Goal: Information Seeking & Learning: Learn about a topic

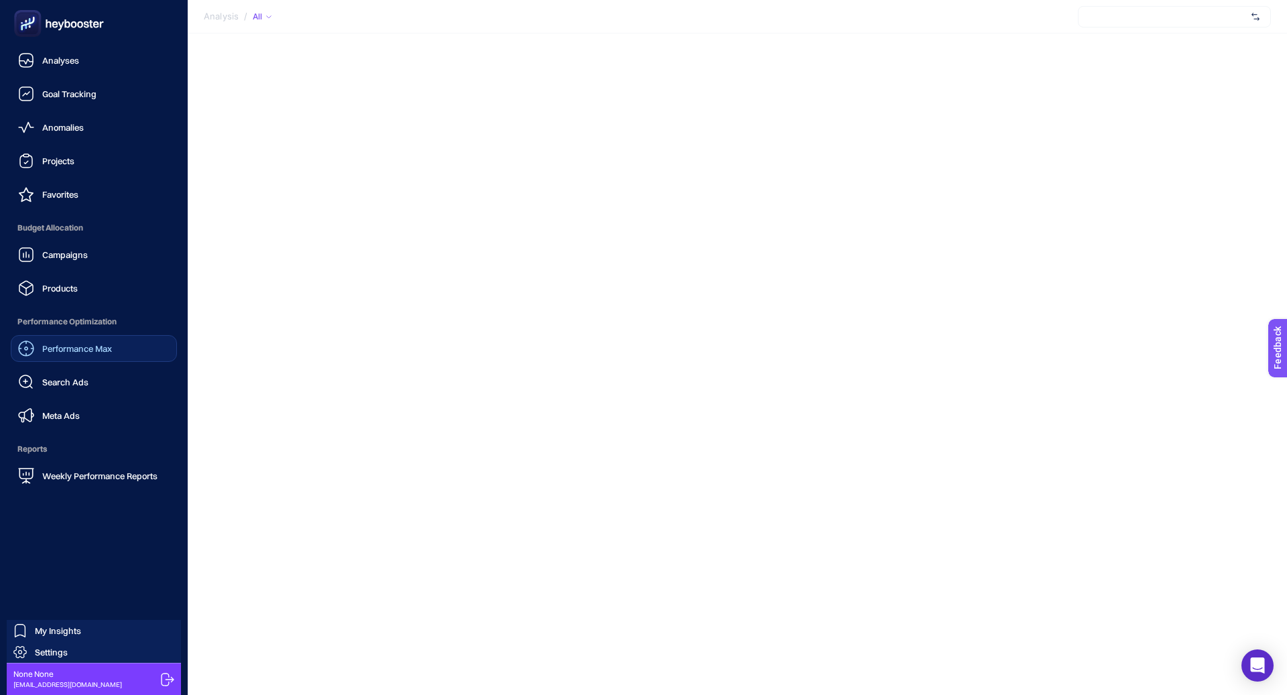
click at [92, 349] on span "Performance Max" at bounding box center [77, 348] width 70 height 11
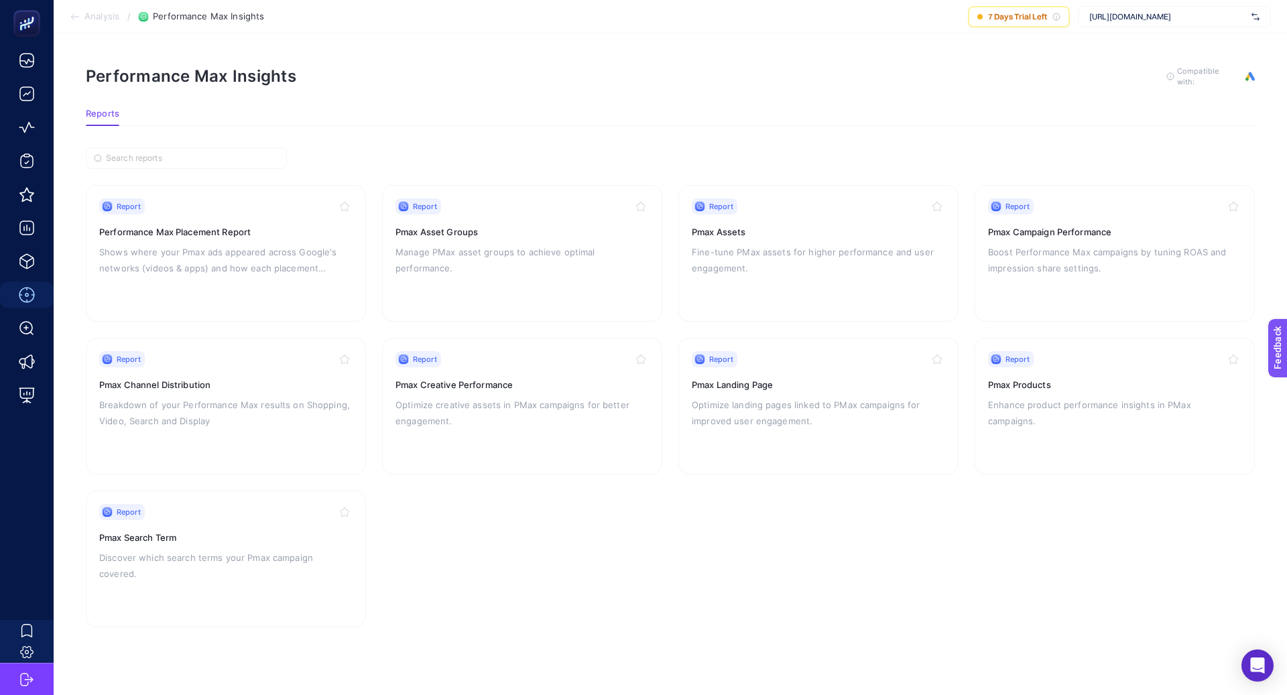
click at [1141, 18] on span "[URL][DOMAIN_NAME]" at bounding box center [1167, 16] width 157 height 11
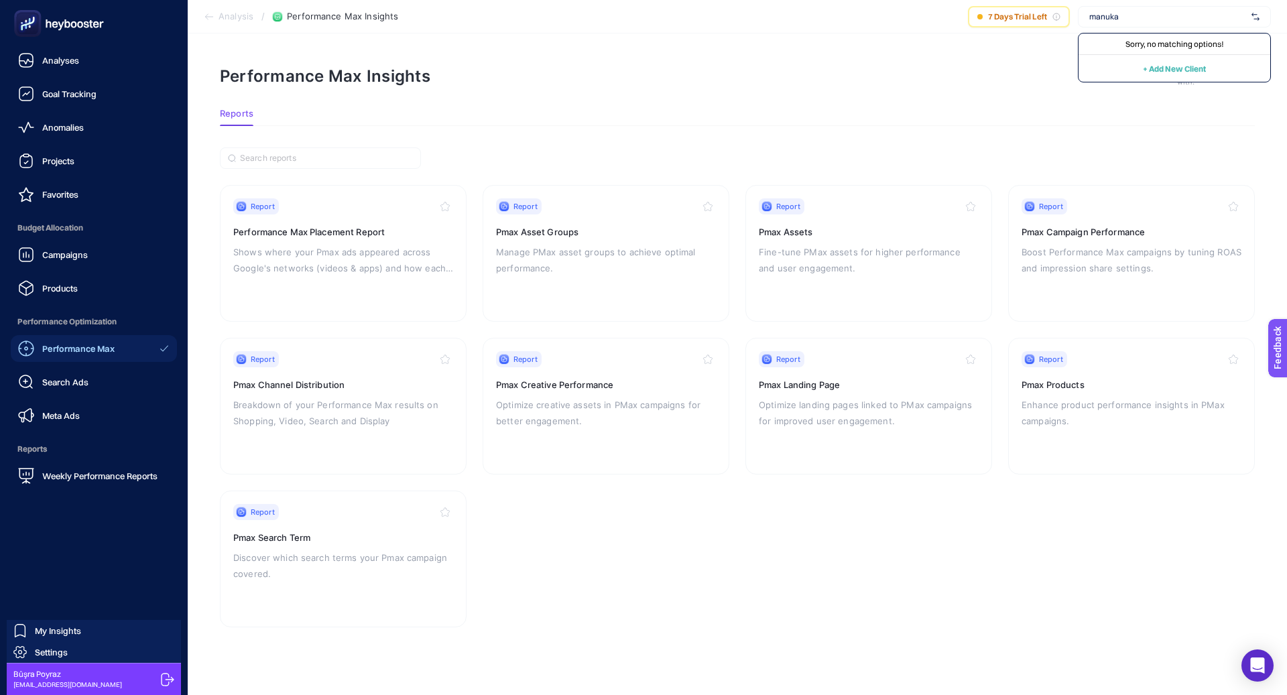
type input "manuka"
click at [164, 677] on icon at bounding box center [167, 679] width 13 height 13
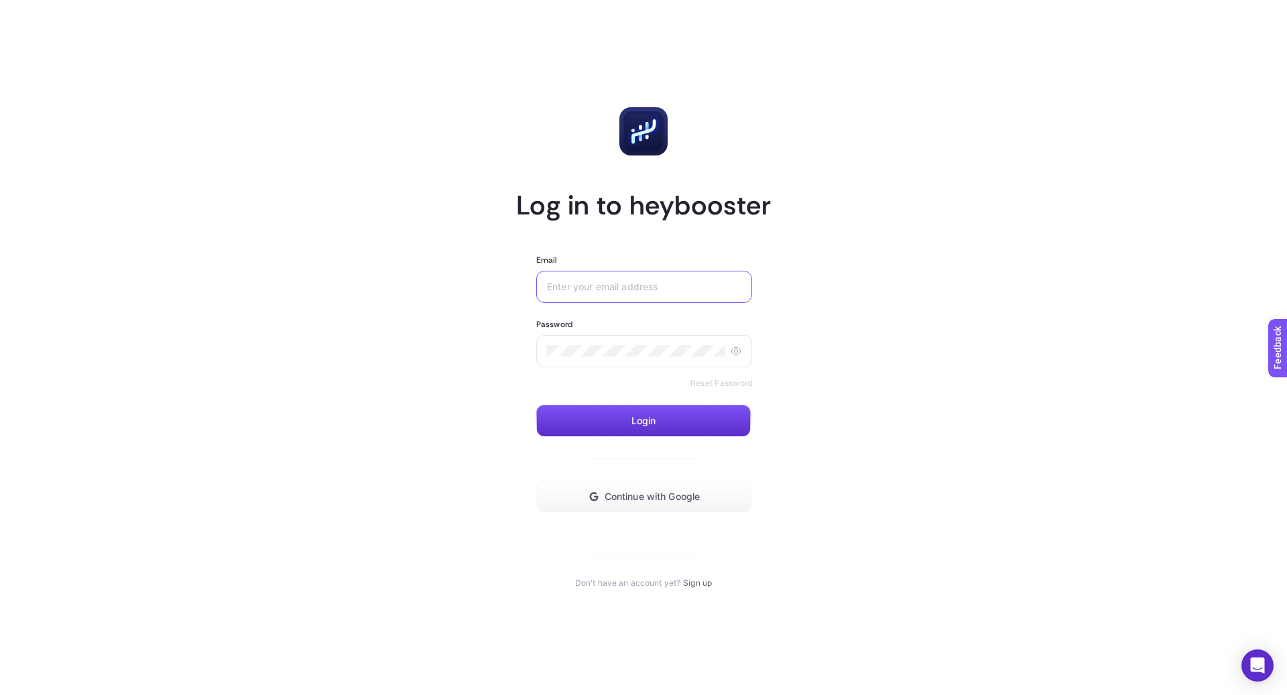
click at [586, 282] on input "Email" at bounding box center [644, 286] width 194 height 11
click at [616, 502] on button "Continue with Google" at bounding box center [644, 496] width 216 height 32
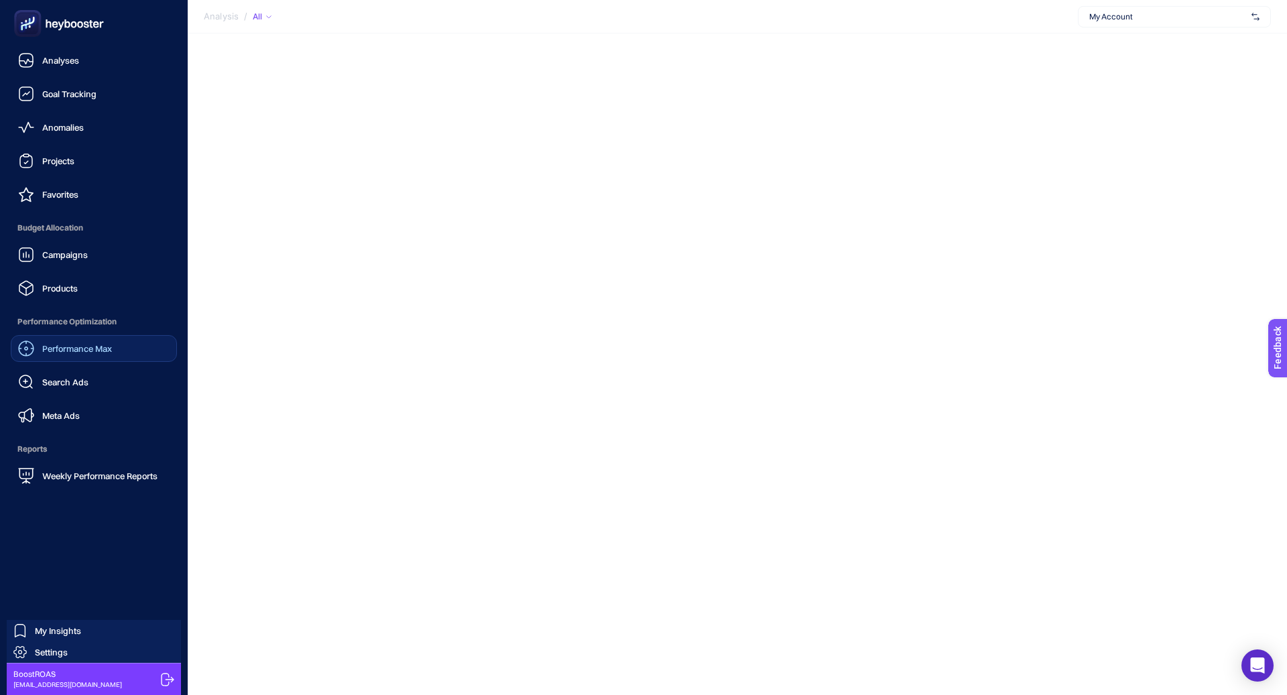
click at [77, 351] on span "Performance Max" at bounding box center [77, 348] width 70 height 11
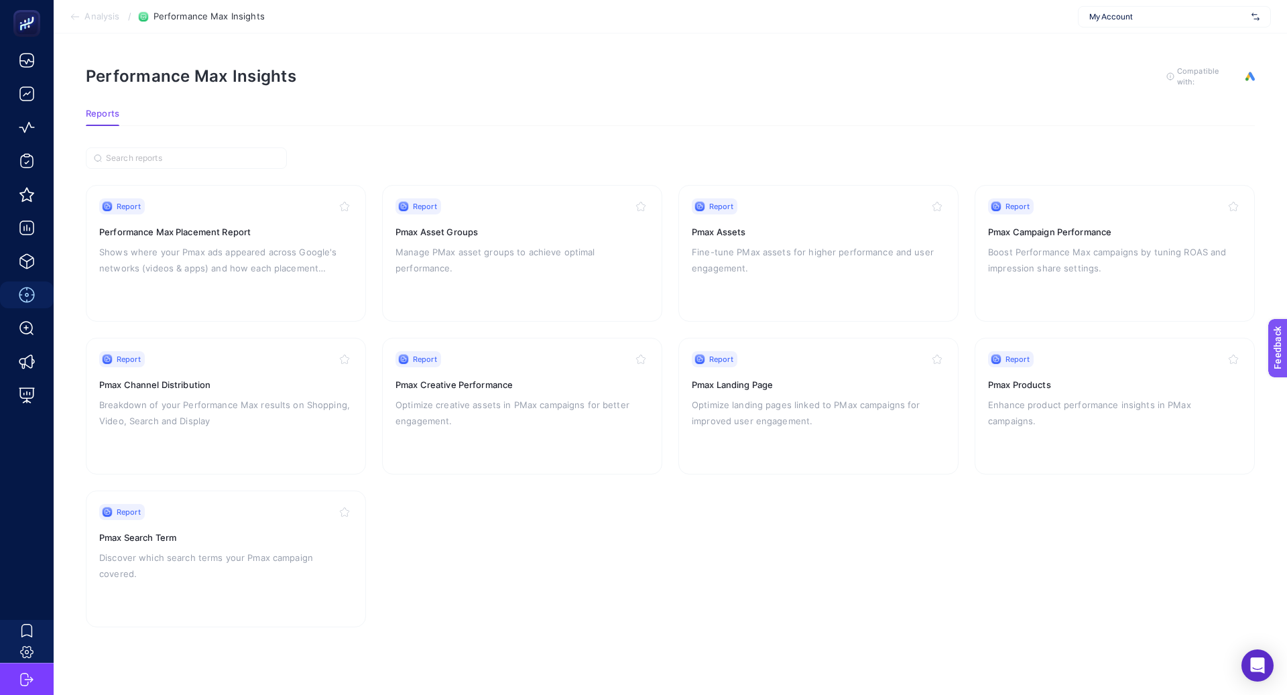
click at [1123, 21] on span "My Account" at bounding box center [1167, 16] width 157 height 11
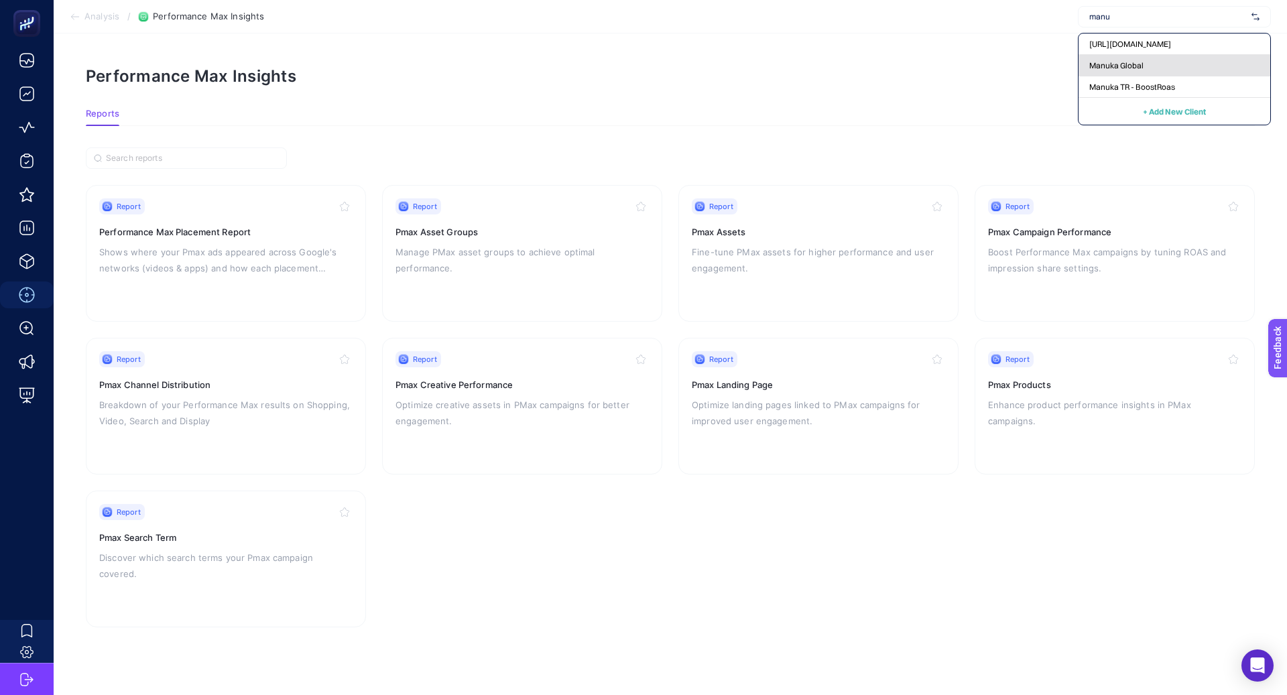
type input "manu"
click at [1116, 62] on span "Manuka Global" at bounding box center [1116, 65] width 54 height 11
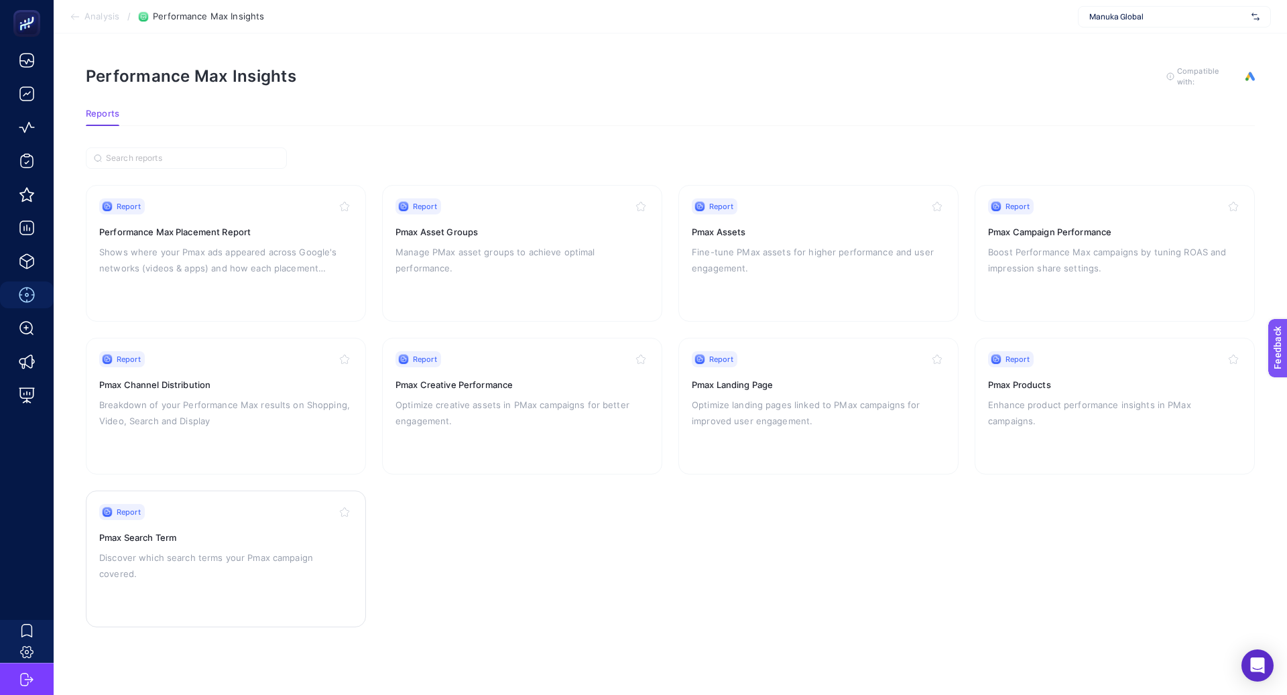
click at [277, 508] on div "Report" at bounding box center [225, 512] width 253 height 16
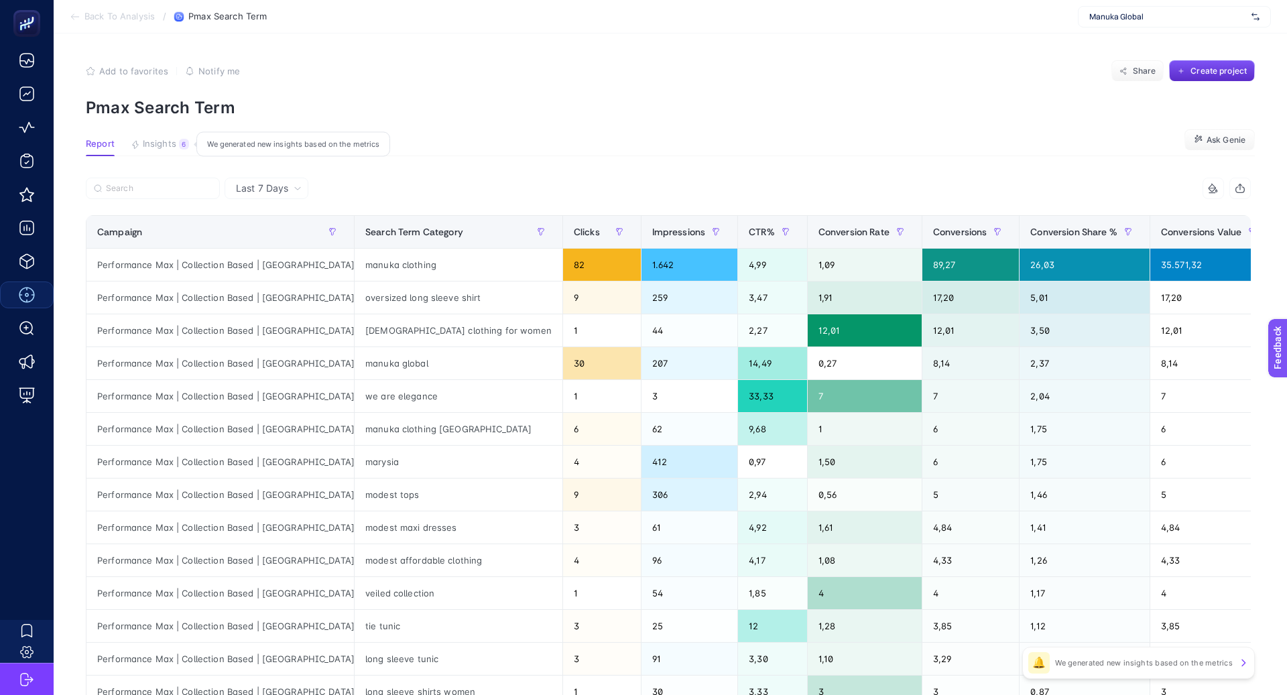
click at [256, 191] on span "Last 7 Days" at bounding box center [262, 188] width 52 height 13
click at [269, 240] on li "Last 30 Days" at bounding box center [267, 241] width 76 height 24
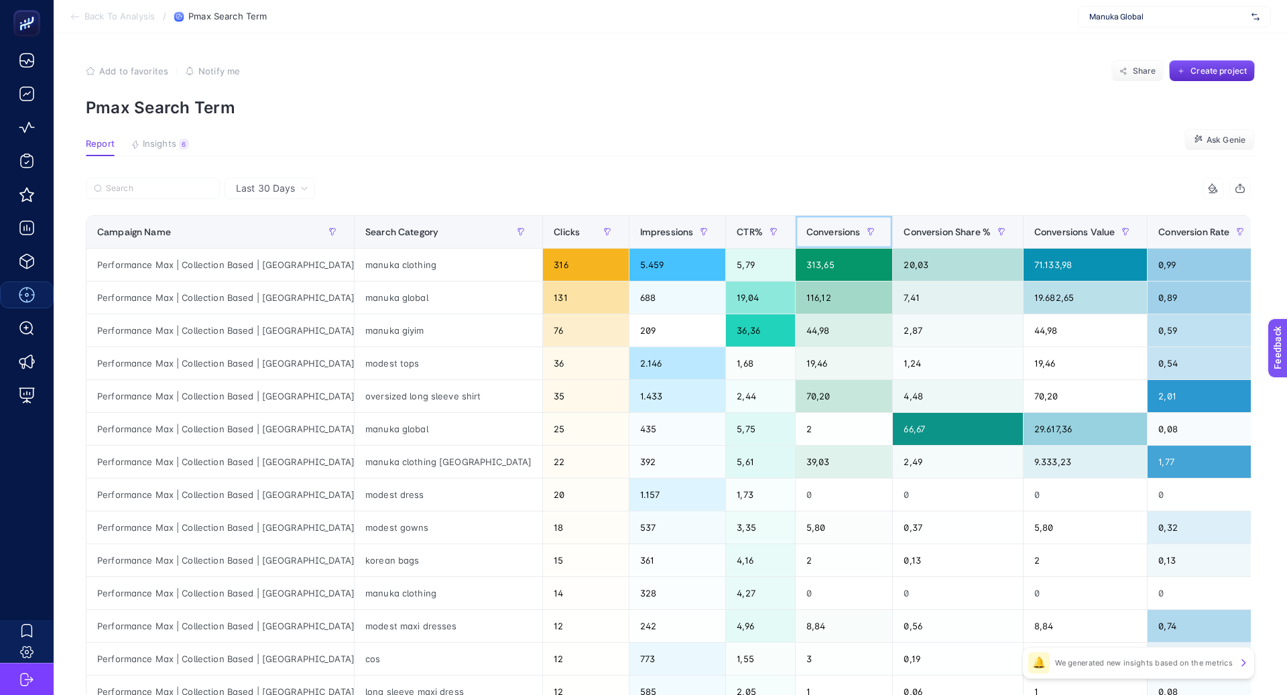
click at [806, 236] on span "Conversions" at bounding box center [833, 231] width 54 height 11
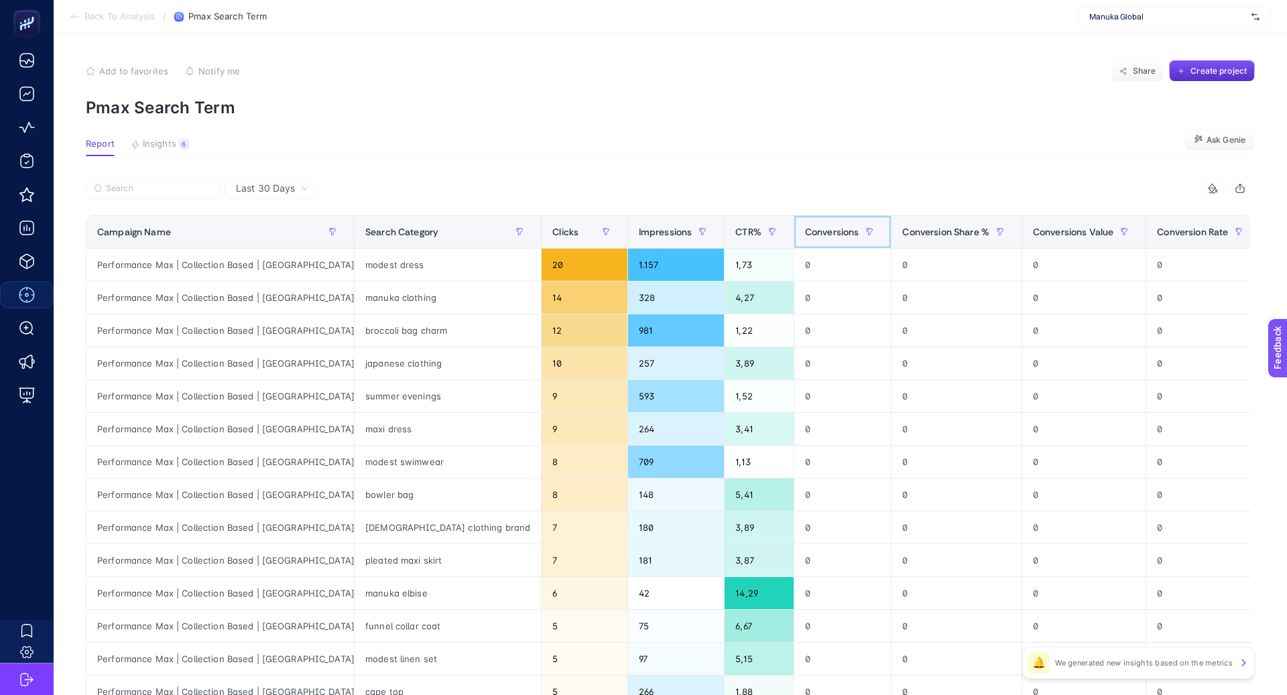
click at [805, 236] on span "Conversions" at bounding box center [832, 231] width 54 height 11
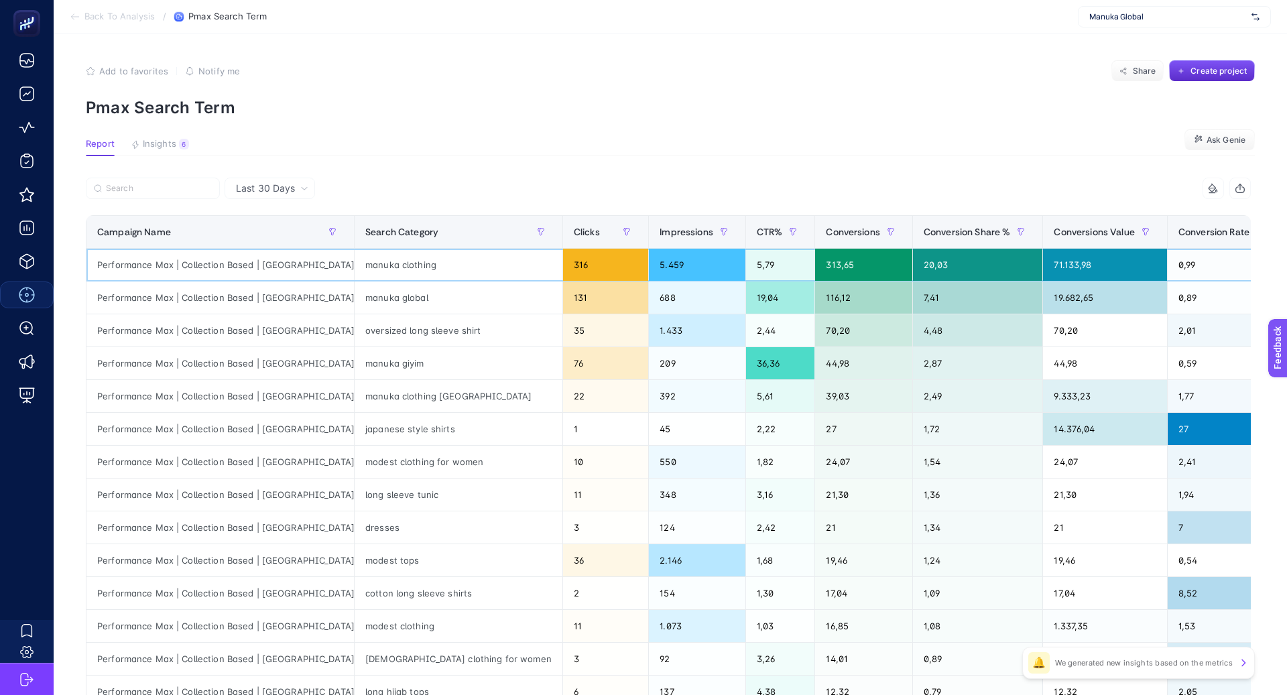
click at [354, 264] on div "manuka clothing" at bounding box center [458, 265] width 208 height 32
copy tr "manuka clothing"
click at [354, 294] on div "manuka global" at bounding box center [458, 297] width 208 height 32
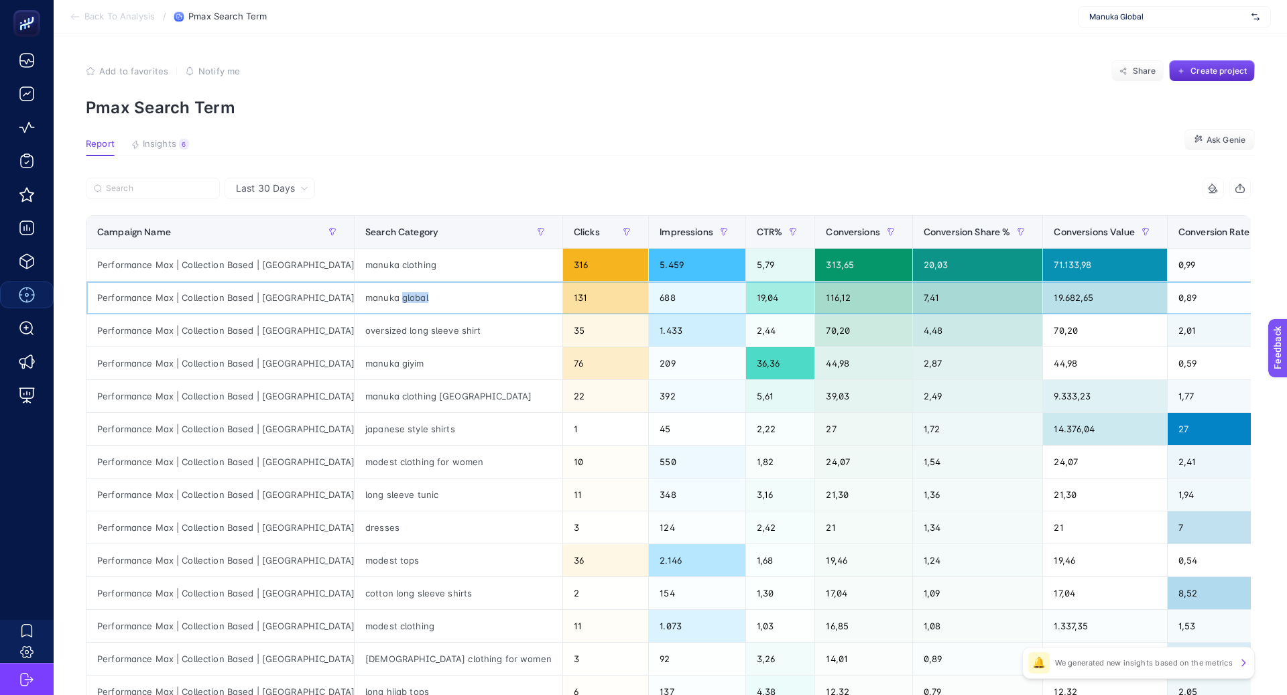
click at [354, 294] on div "manuka global" at bounding box center [458, 297] width 208 height 32
copy tr "manuka global"
click at [371, 330] on div "oversized long sleeve shirt" at bounding box center [458, 330] width 208 height 32
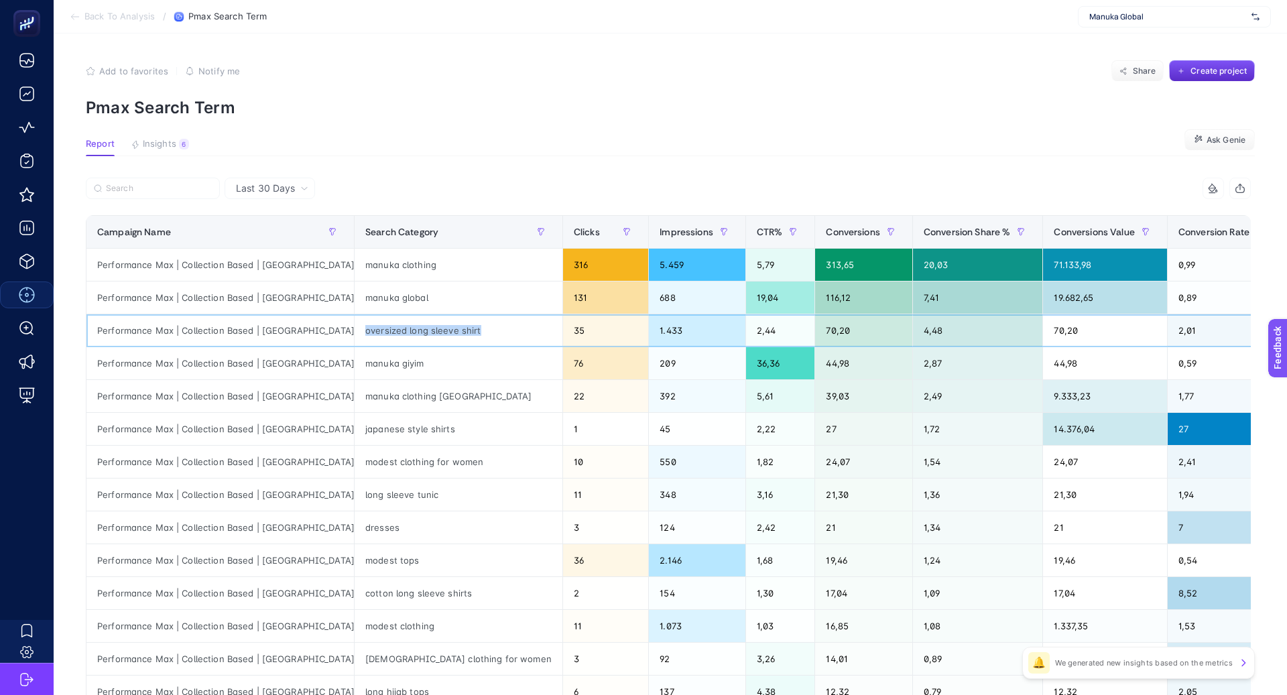
click at [371, 330] on div "oversized long sleeve shirt" at bounding box center [458, 330] width 208 height 32
copy tr "oversized long sleeve shirt"
click at [369, 393] on div "manuka clothing usa" at bounding box center [458, 396] width 208 height 32
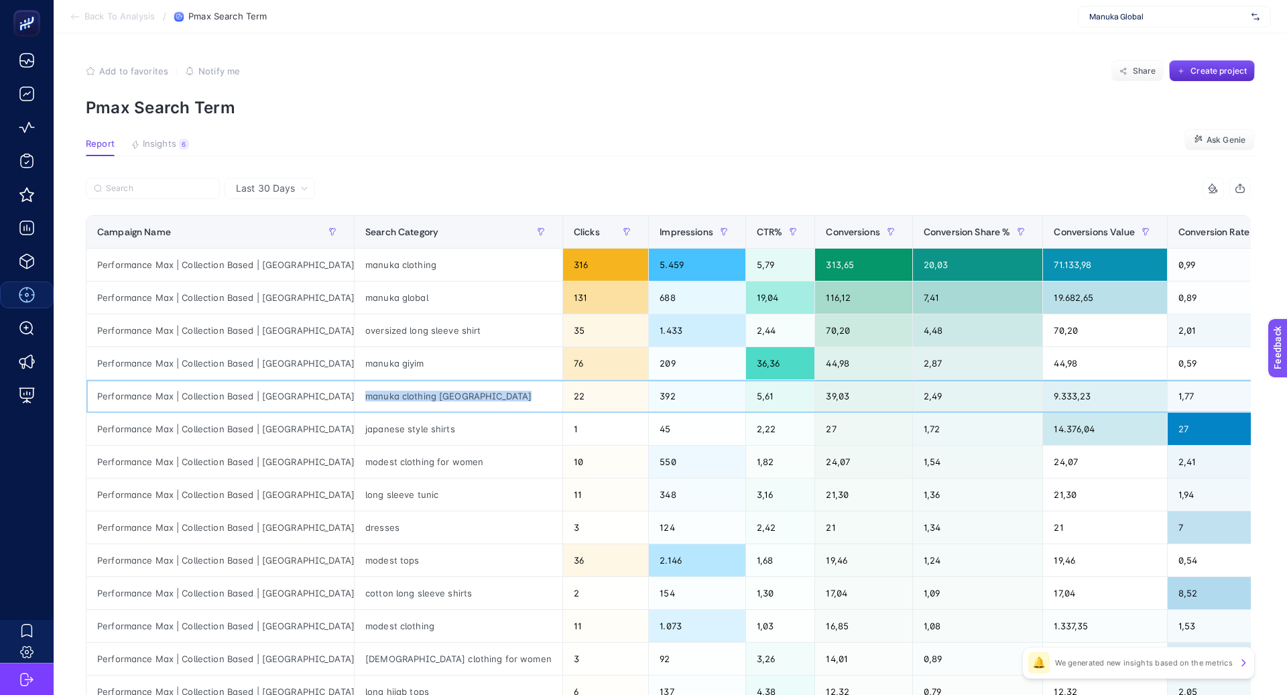
copy tr "manuka clothing usa"
click at [354, 460] on div "modest clothing for women" at bounding box center [458, 462] width 208 height 32
click at [354, 461] on div "modest clothing for women" at bounding box center [458, 462] width 208 height 32
copy tr "modest clothing for women"
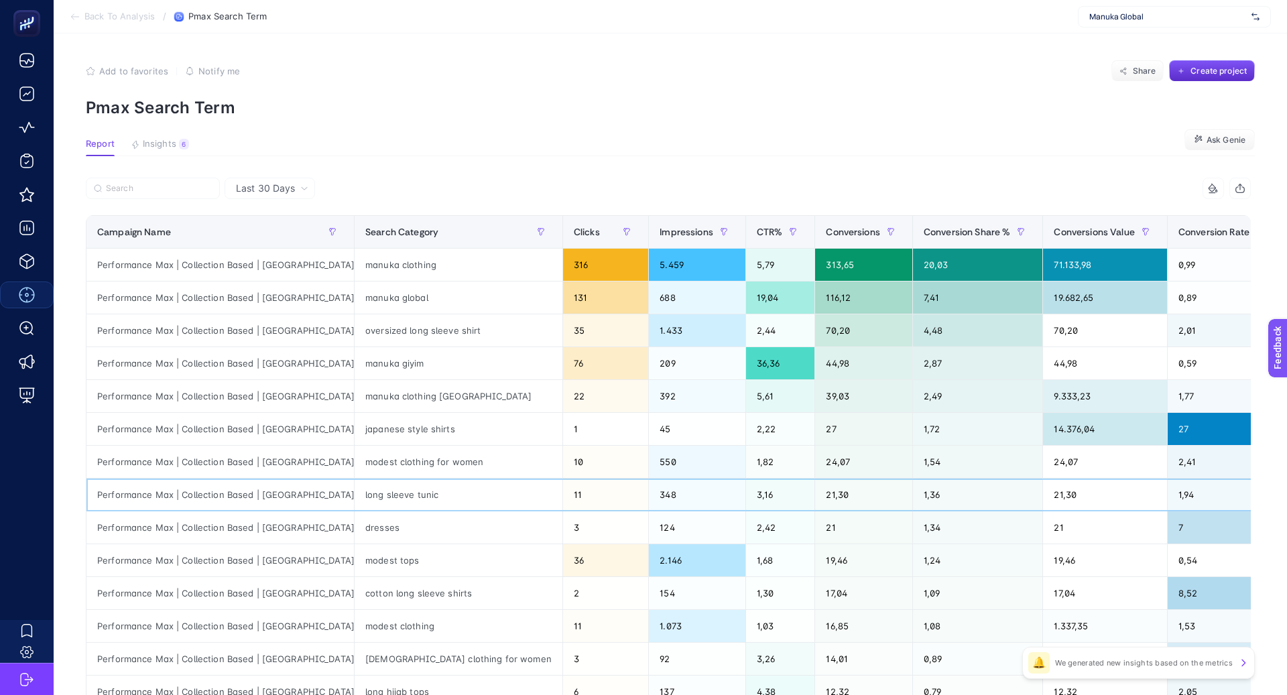
click at [354, 499] on div "long sleeve tunic" at bounding box center [458, 494] width 208 height 32
copy tr "long sleeve tunic"
click at [354, 556] on div "modest tops" at bounding box center [458, 560] width 208 height 32
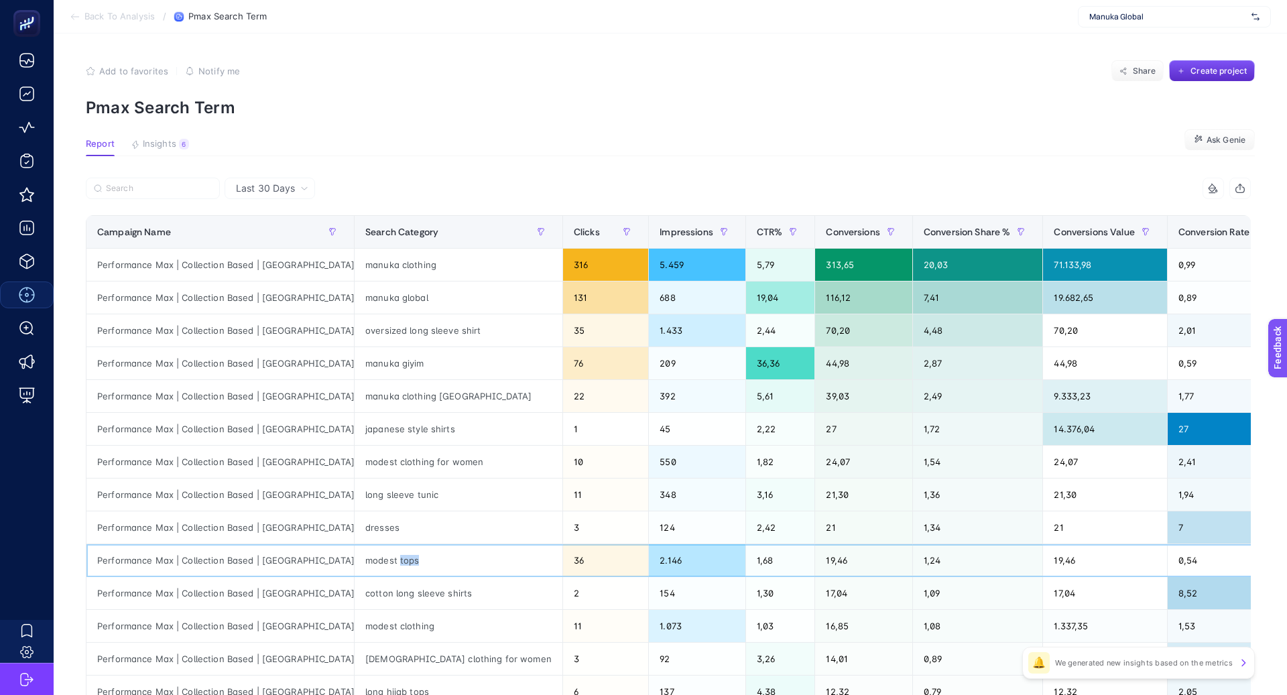
click at [354, 556] on div "modest tops" at bounding box center [458, 560] width 208 height 32
copy tr "modest tops"
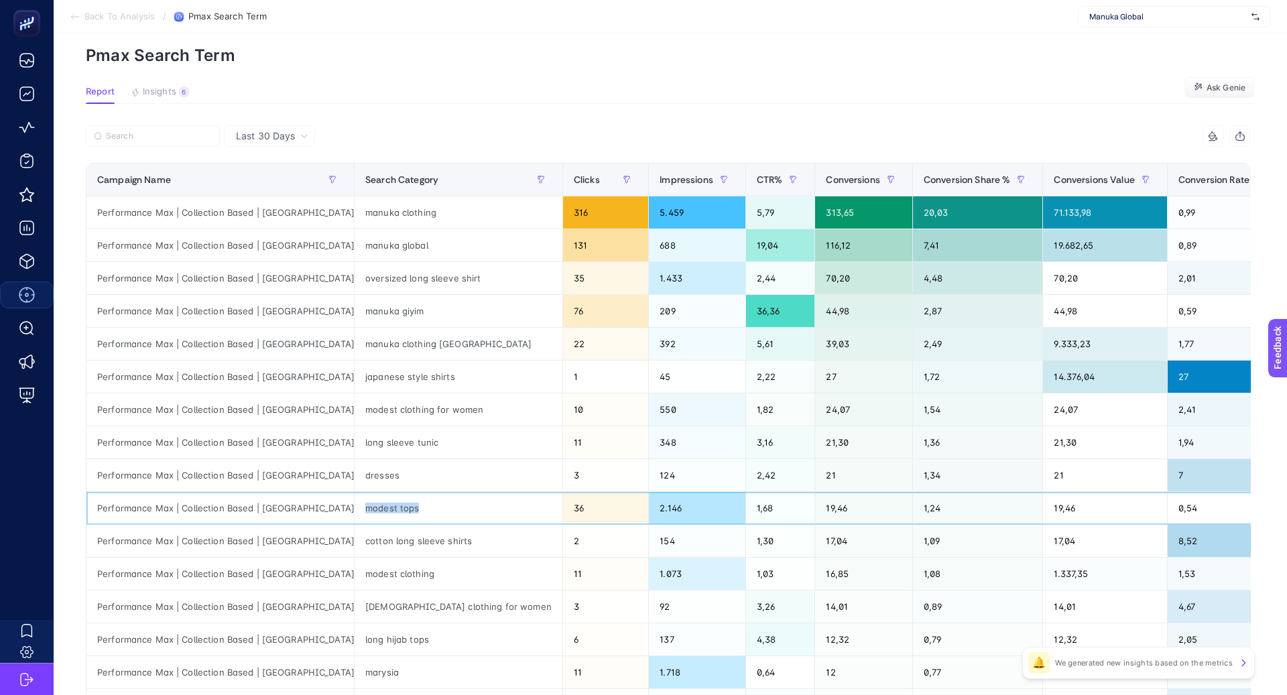
scroll to position [52, 0]
click at [354, 570] on div "modest clothing" at bounding box center [458, 574] width 208 height 32
click at [363, 538] on div "cotton long sleeve shirts" at bounding box center [458, 541] width 208 height 32
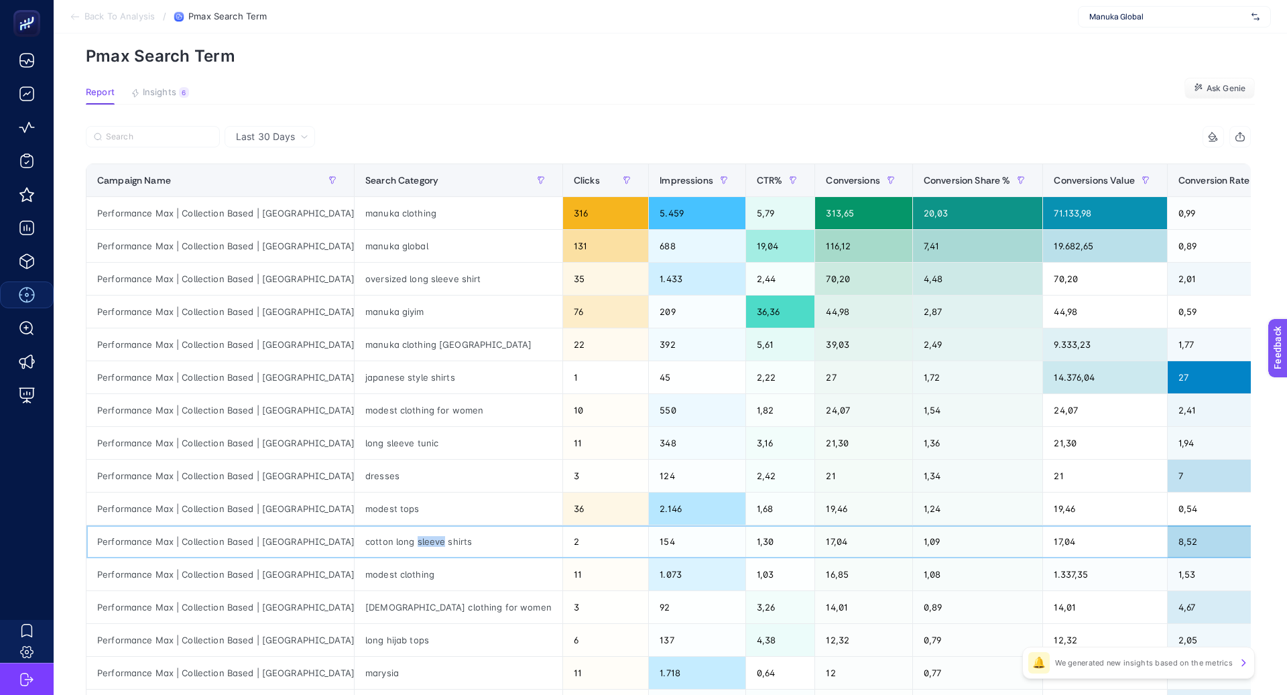
click at [363, 538] on div "cotton long sleeve shirts" at bounding box center [458, 541] width 208 height 32
copy tr "cotton long sleeve shirts"
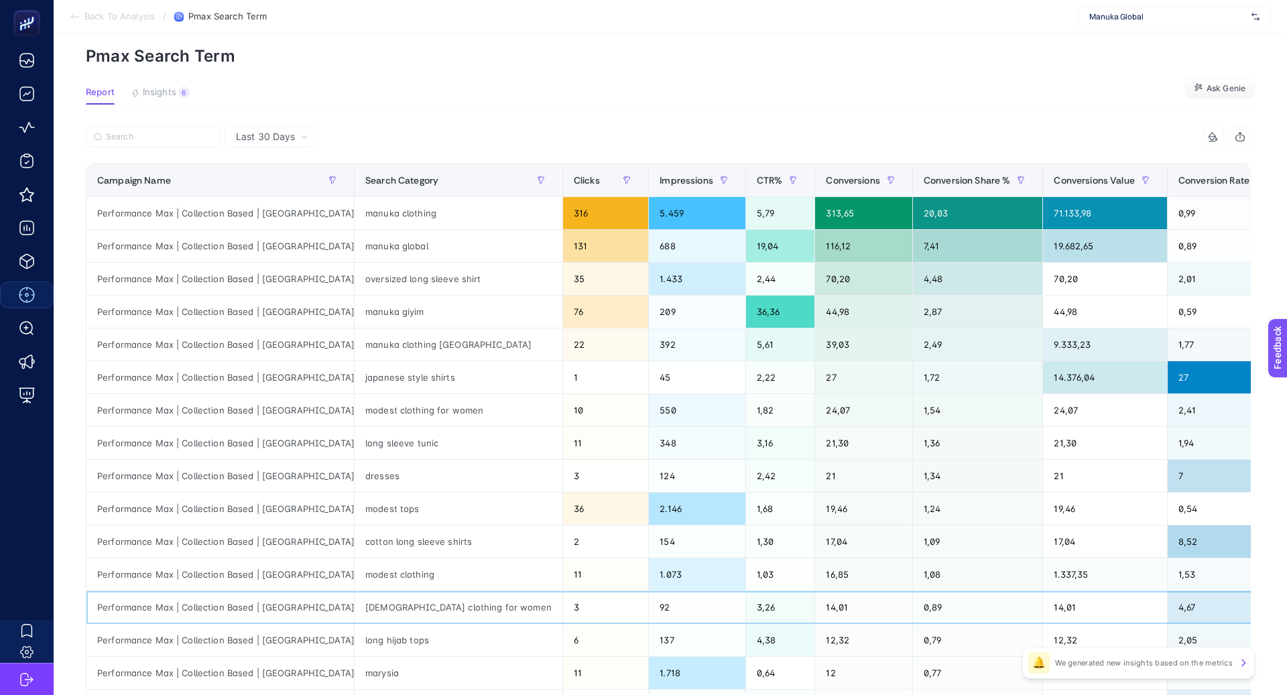
click at [354, 598] on div "muslim clothing for women" at bounding box center [458, 607] width 208 height 32
copy tr "muslim clothing for women"
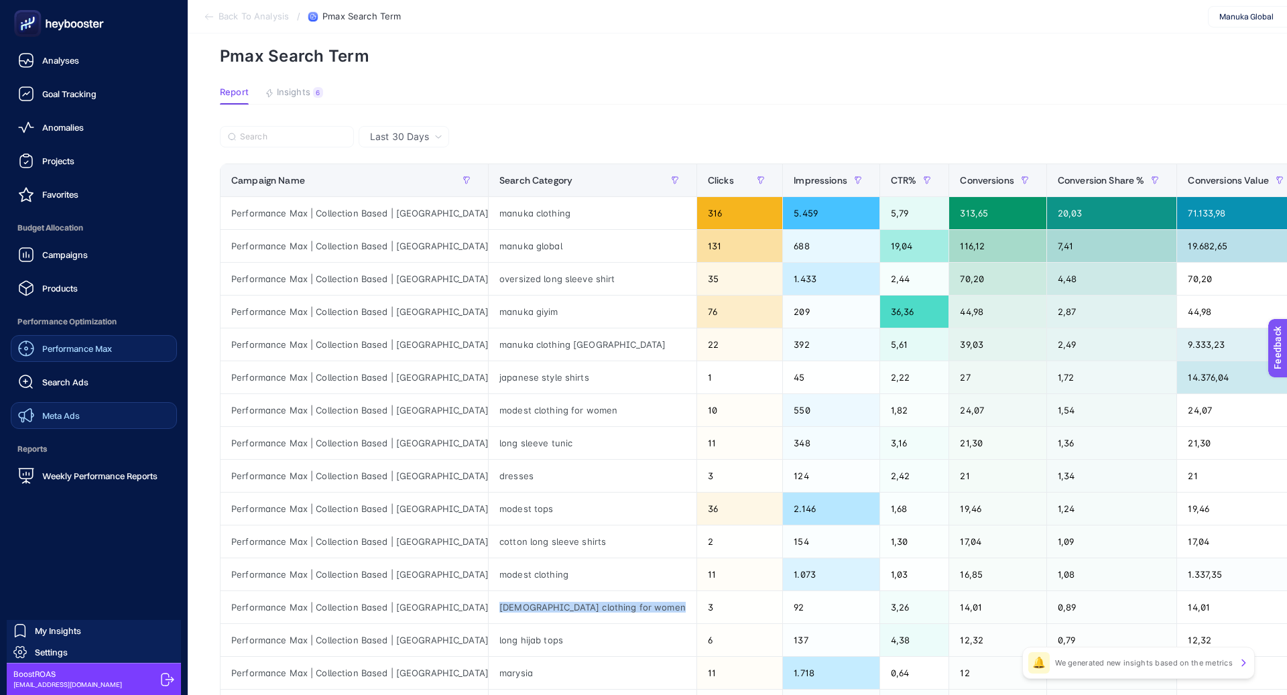
click at [70, 408] on div "Meta Ads" at bounding box center [49, 415] width 62 height 16
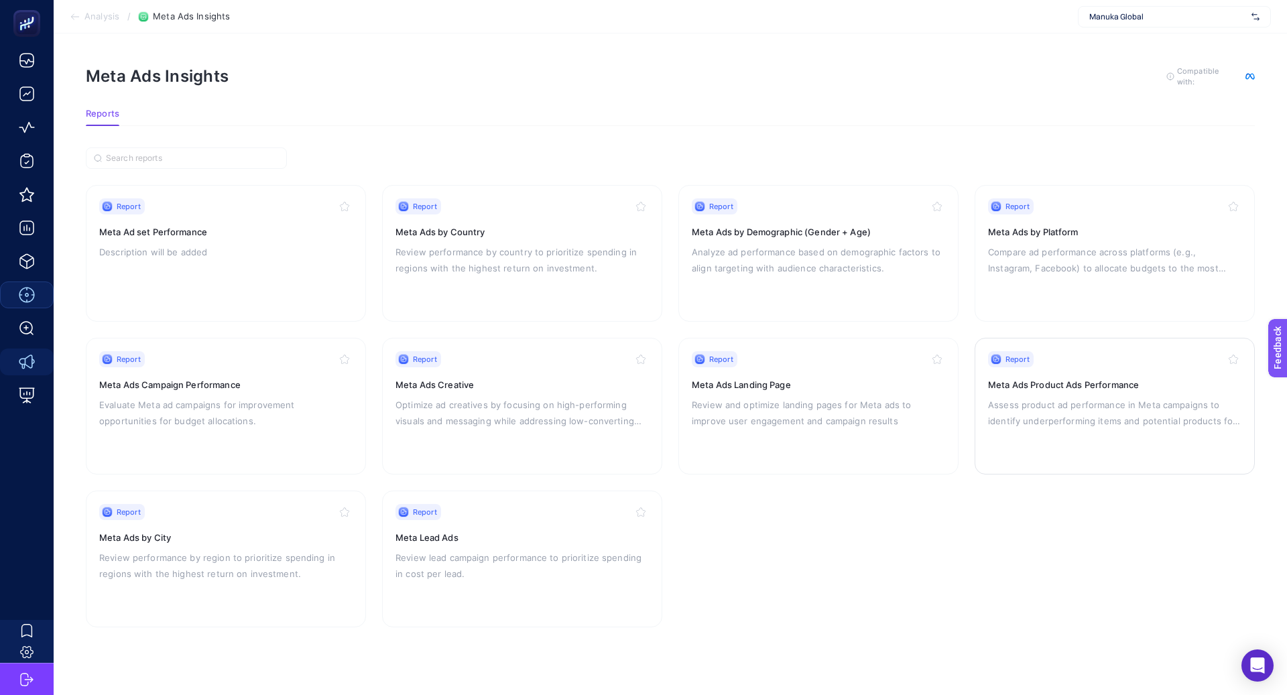
click at [998, 406] on p "Assess product ad performance in Meta campaigns to identify underperforming ite…" at bounding box center [1114, 413] width 253 height 32
